Goal: Task Accomplishment & Management: Manage account settings

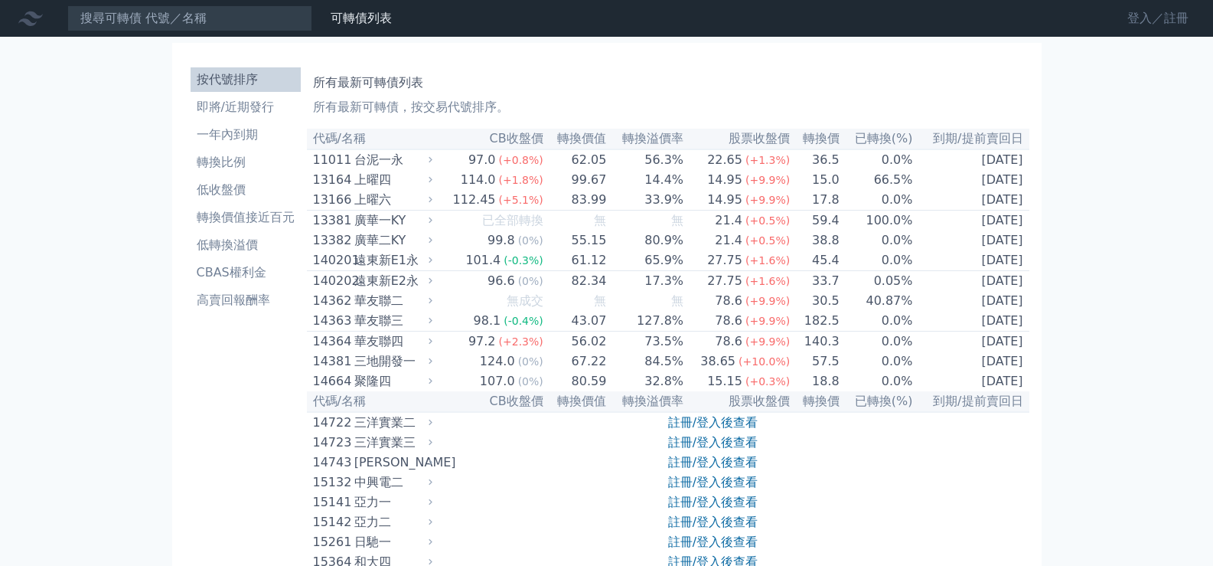
click at [1151, 15] on link "登入／註冊" at bounding box center [1158, 18] width 86 height 24
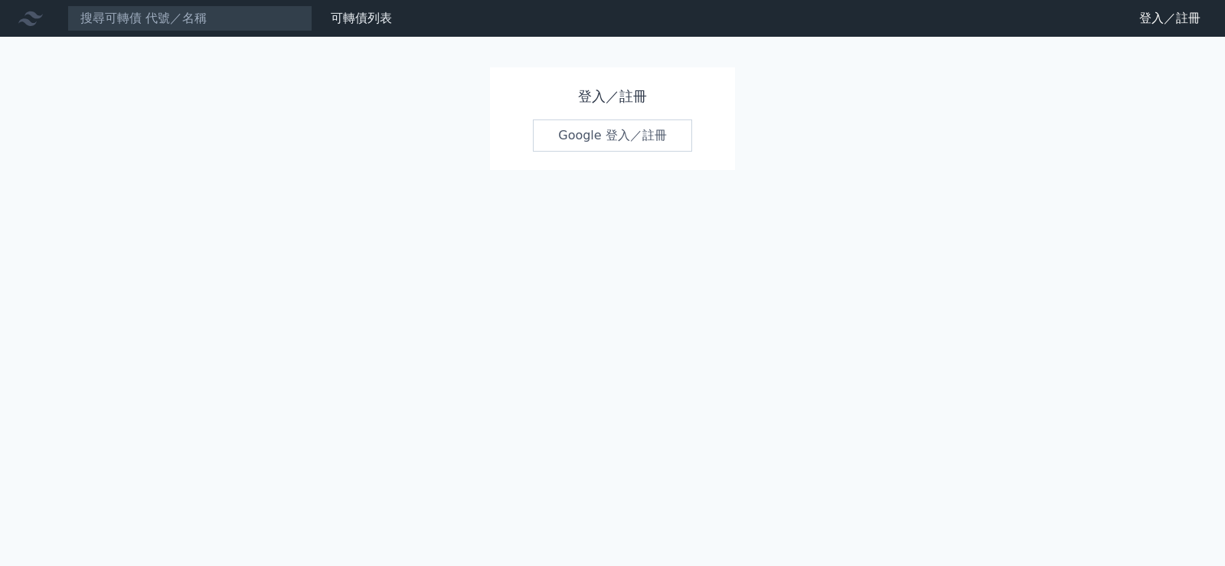
click at [619, 134] on link "Google 登入／註冊" at bounding box center [612, 135] width 159 height 32
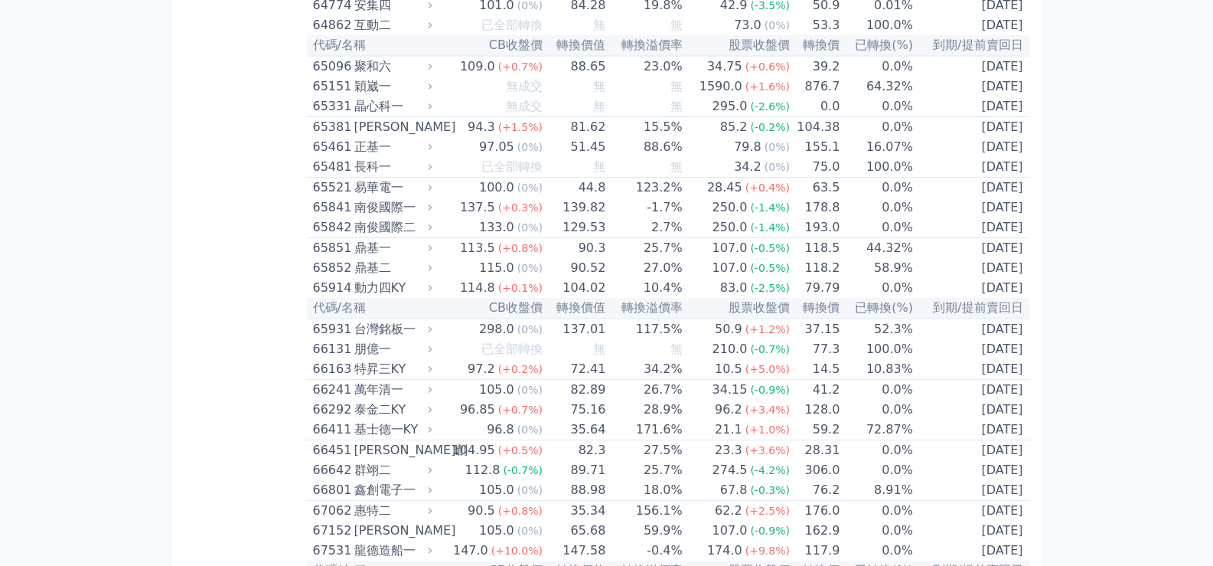
scroll to position [6660, 0]
